Goal: Navigation & Orientation: Find specific page/section

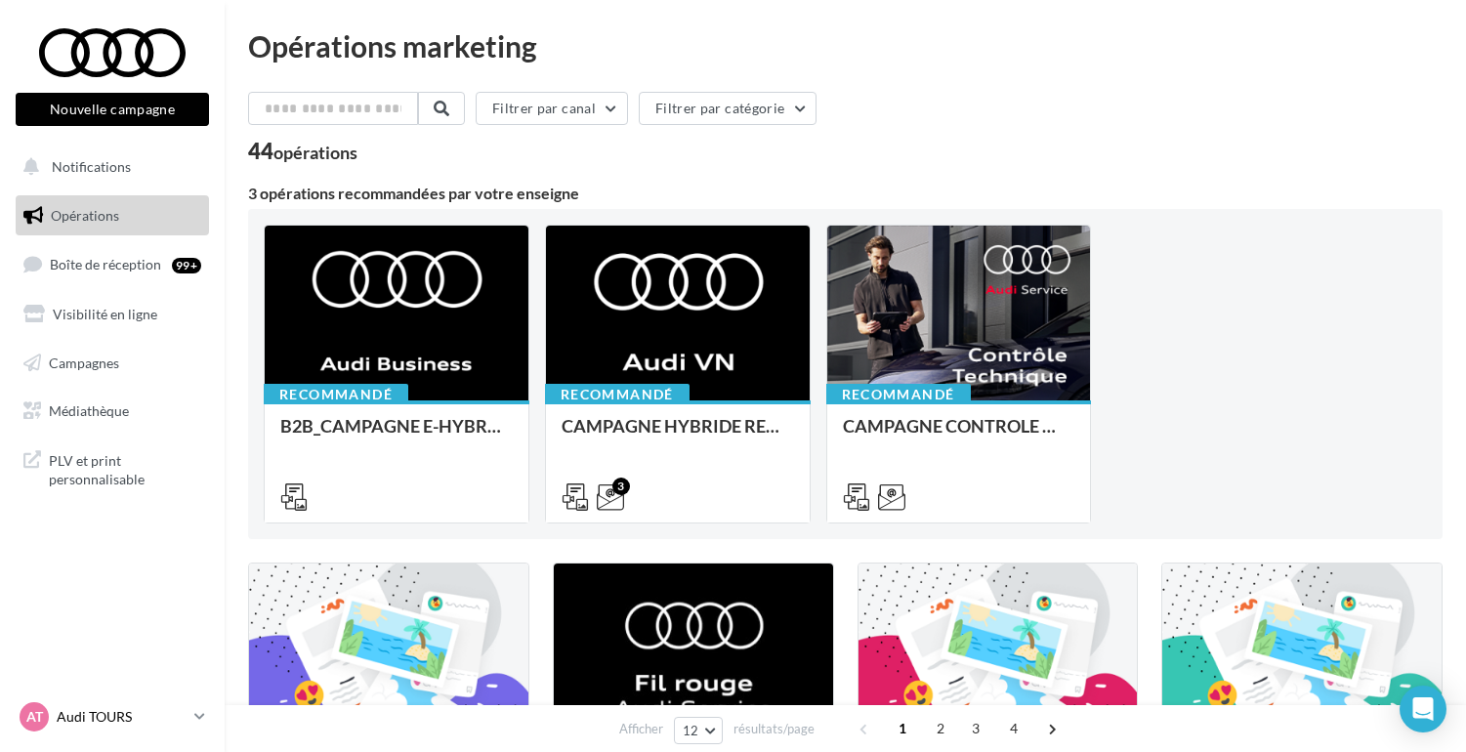
click at [193, 717] on link "AT Audi TOURS audi-tour-dog" at bounding box center [112, 716] width 193 height 37
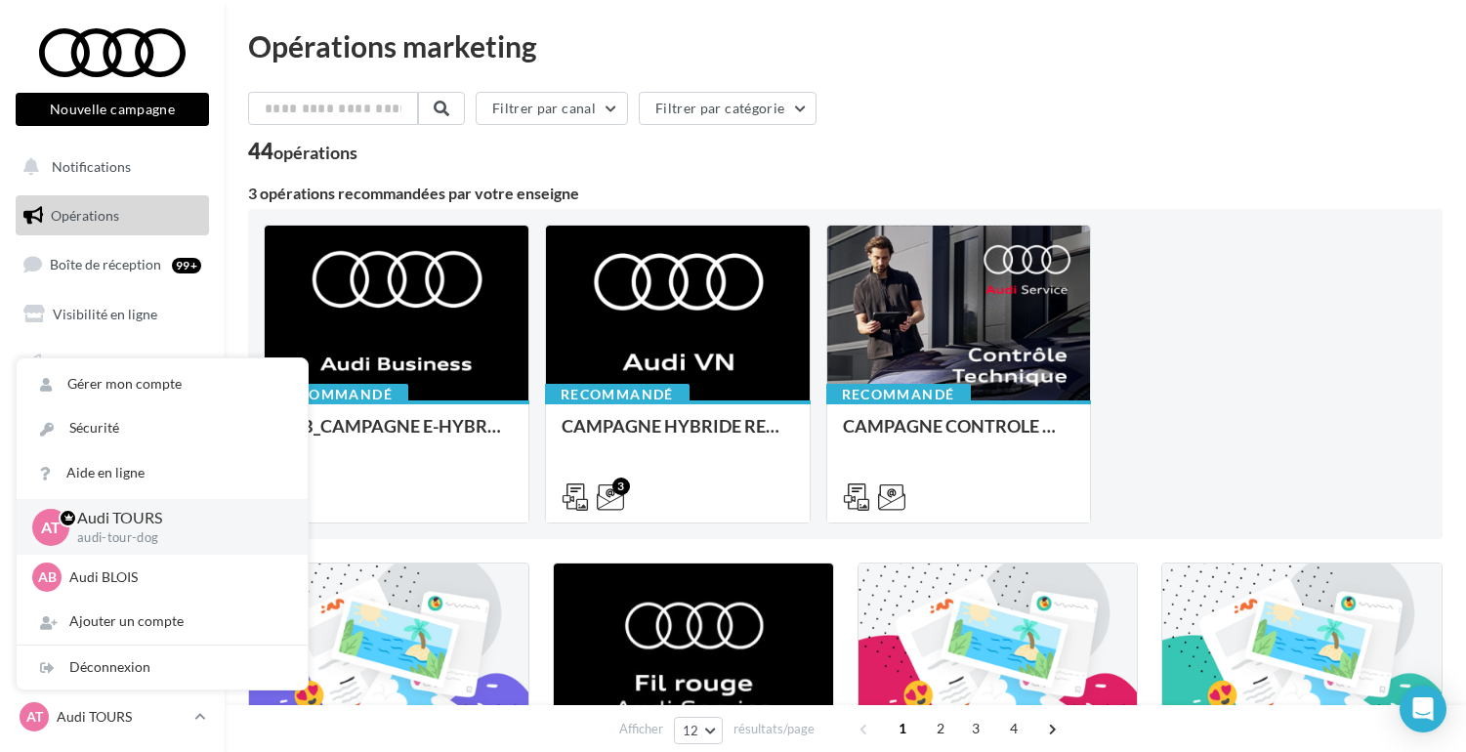
click at [147, 210] on link "Opérations" at bounding box center [112, 215] width 201 height 41
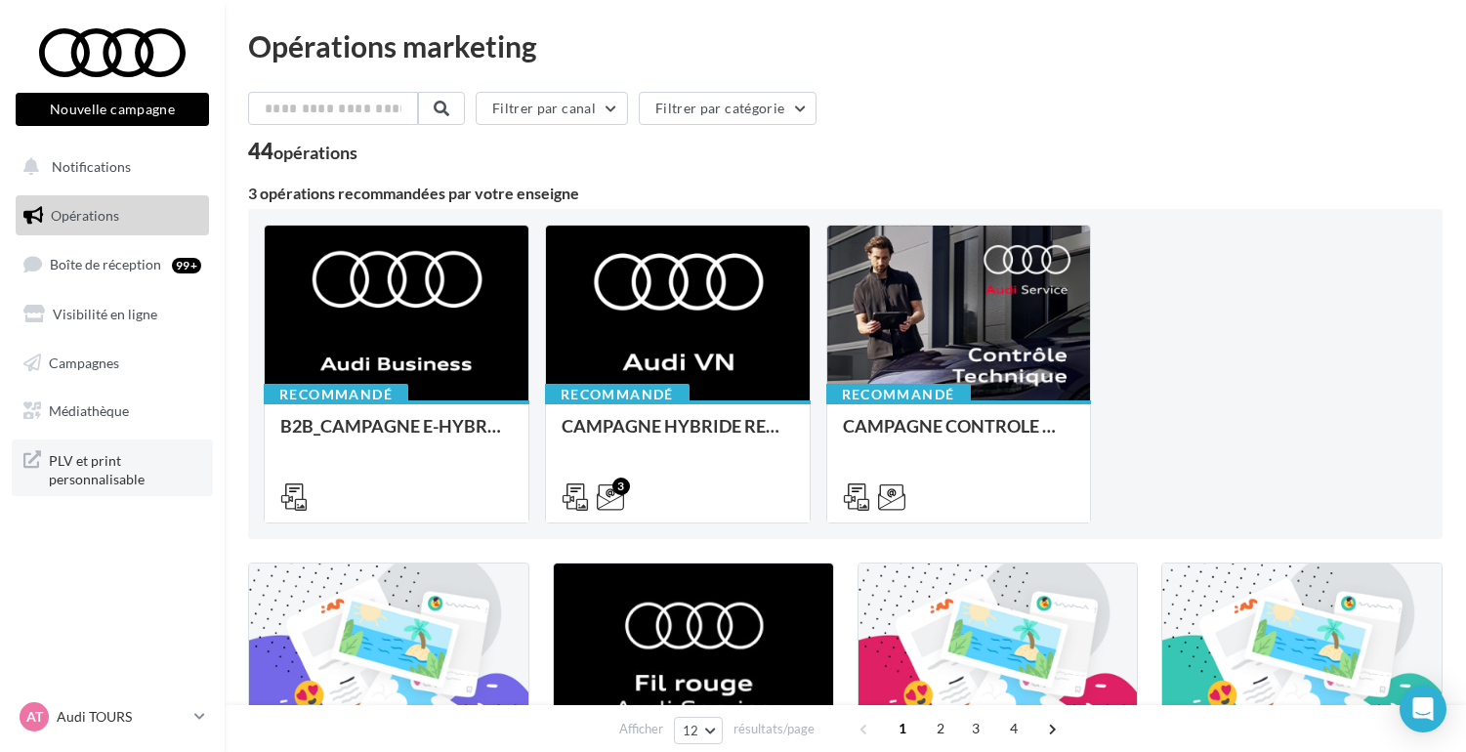
click at [100, 473] on span "PLV et print personnalisable" at bounding box center [125, 468] width 152 height 42
